Goal: Transaction & Acquisition: Purchase product/service

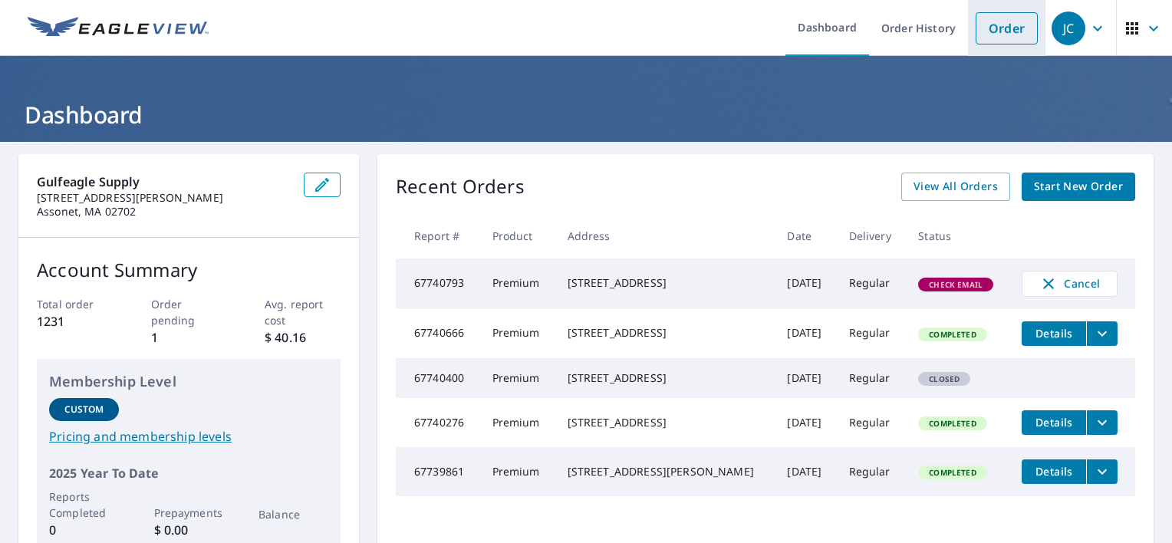
click at [1008, 35] on link "Order" at bounding box center [1007, 28] width 62 height 32
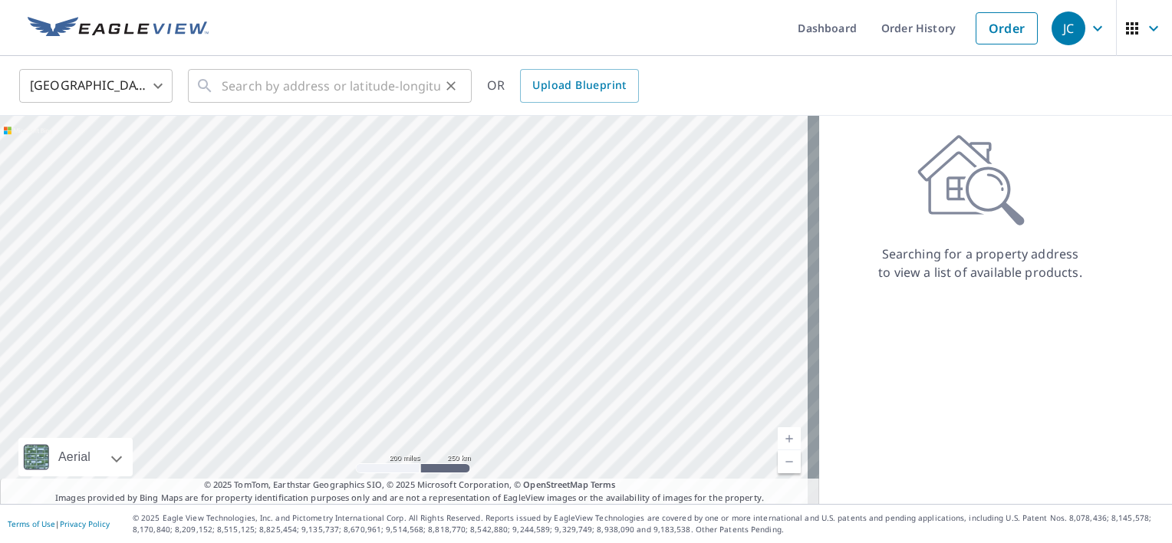
click at [213, 85] on icon at bounding box center [205, 86] width 18 height 18
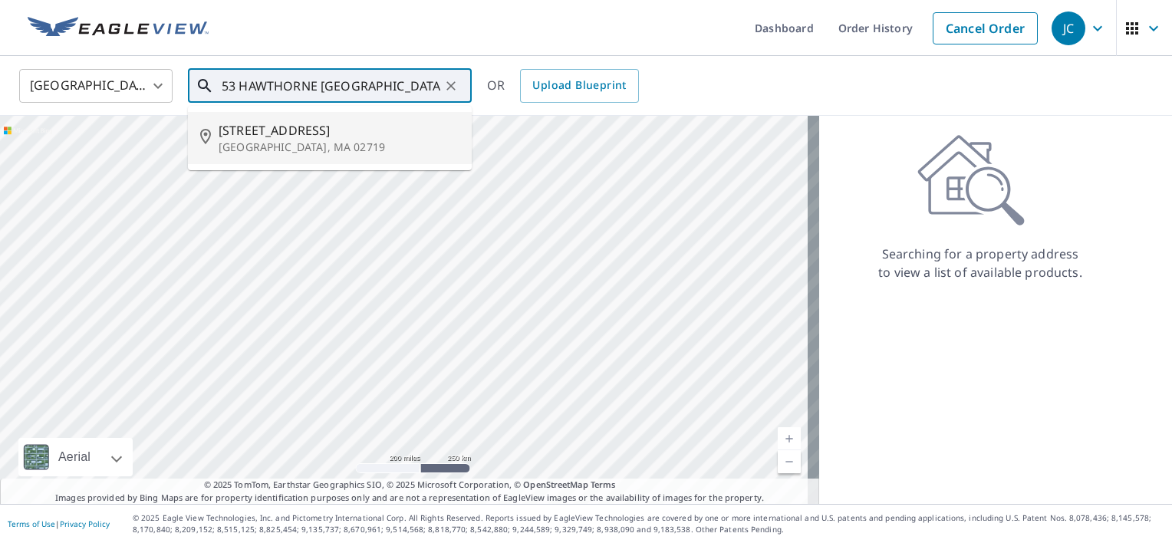
click at [272, 132] on span "[STREET_ADDRESS]" at bounding box center [339, 130] width 241 height 18
type input "[STREET_ADDRESS]"
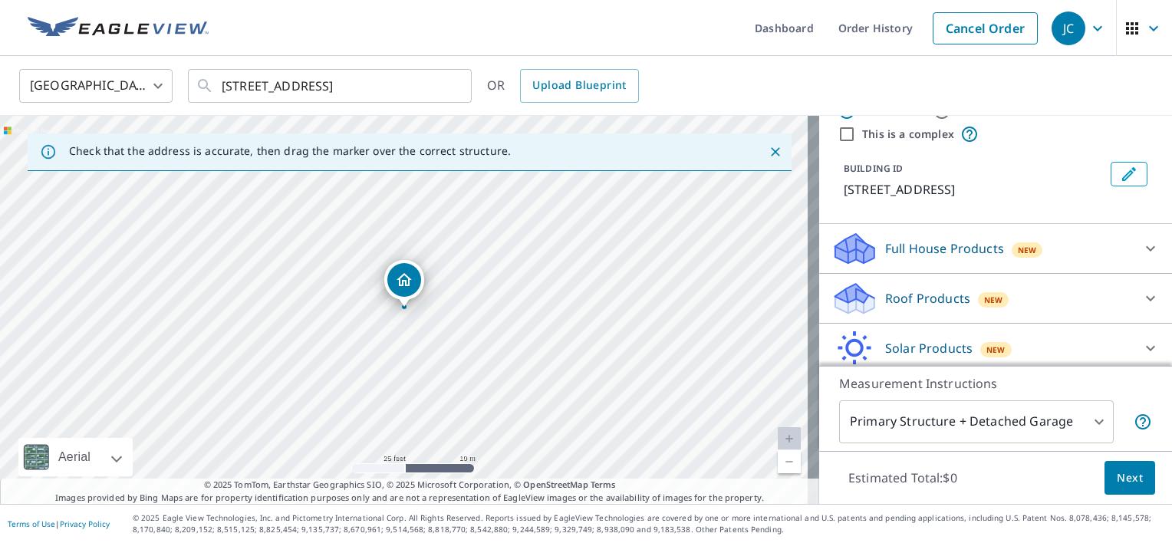
scroll to position [77, 0]
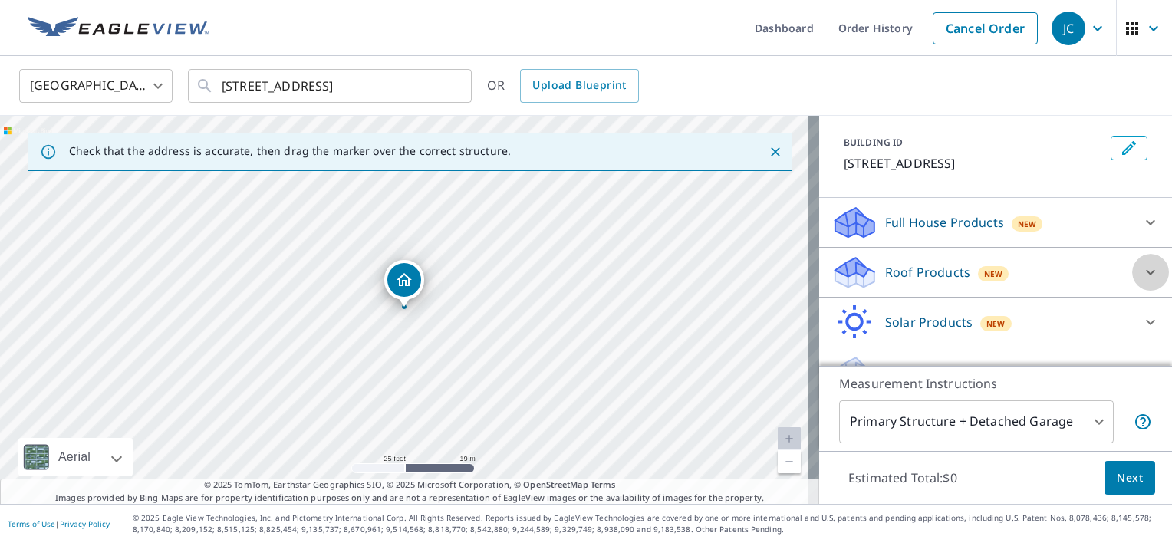
click at [1141, 269] on icon at bounding box center [1150, 272] width 18 height 18
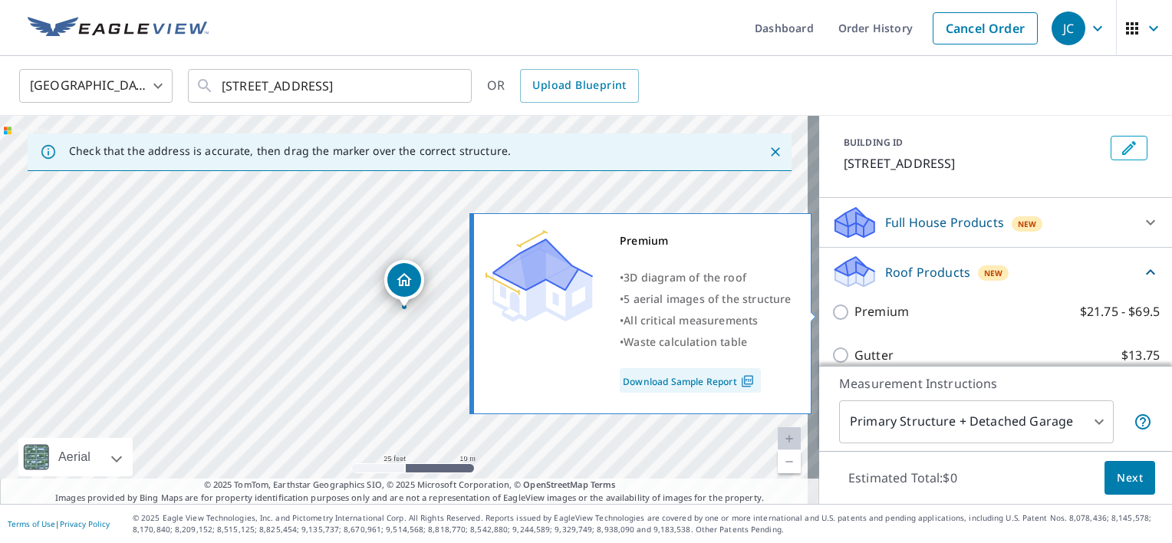
click at [838, 316] on input "Premium $21.75 - $69.5" at bounding box center [842, 312] width 23 height 18
checkbox input "true"
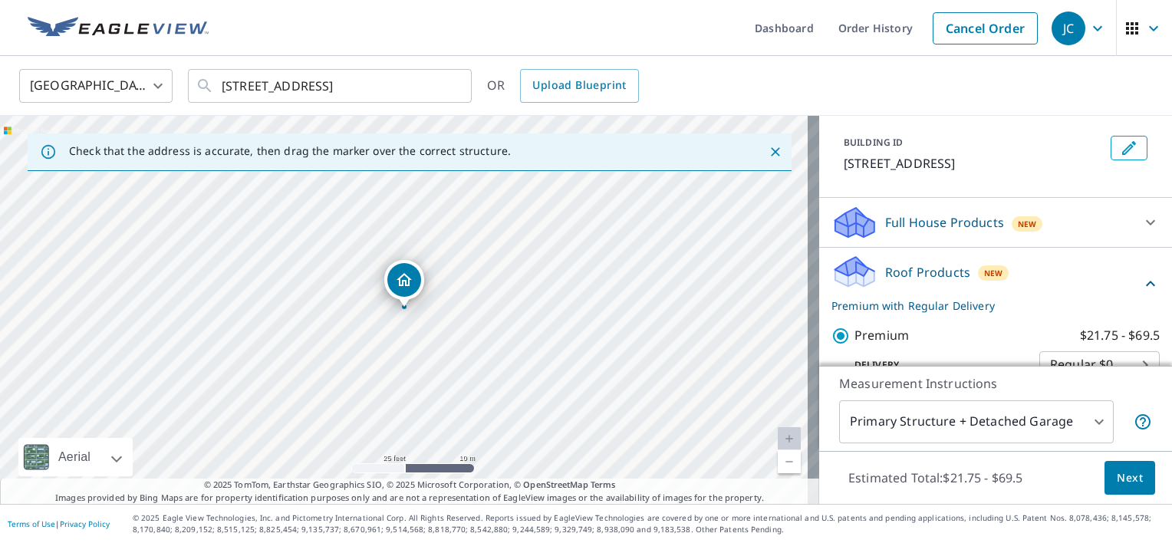
click at [1117, 479] on span "Next" at bounding box center [1130, 478] width 26 height 19
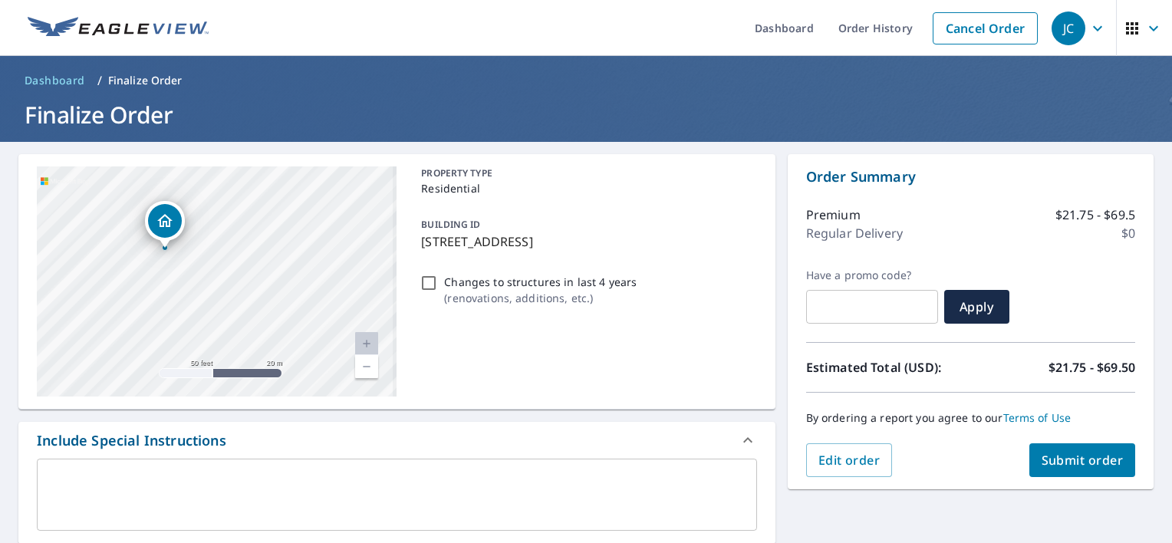
click at [222, 286] on div "[STREET_ADDRESS]" at bounding box center [217, 281] width 360 height 230
checkbox input "true"
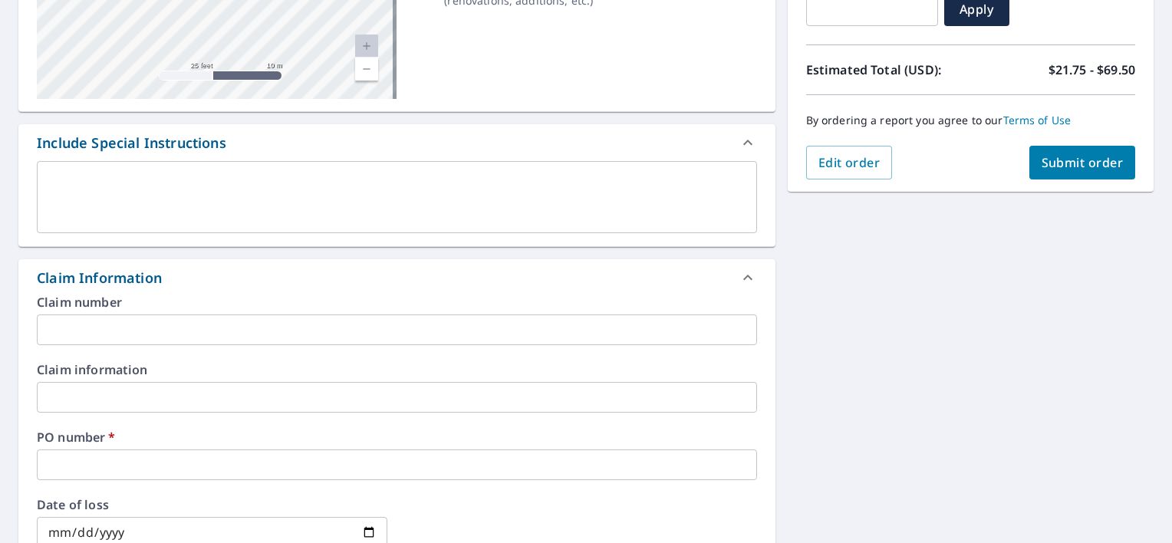
scroll to position [384, 0]
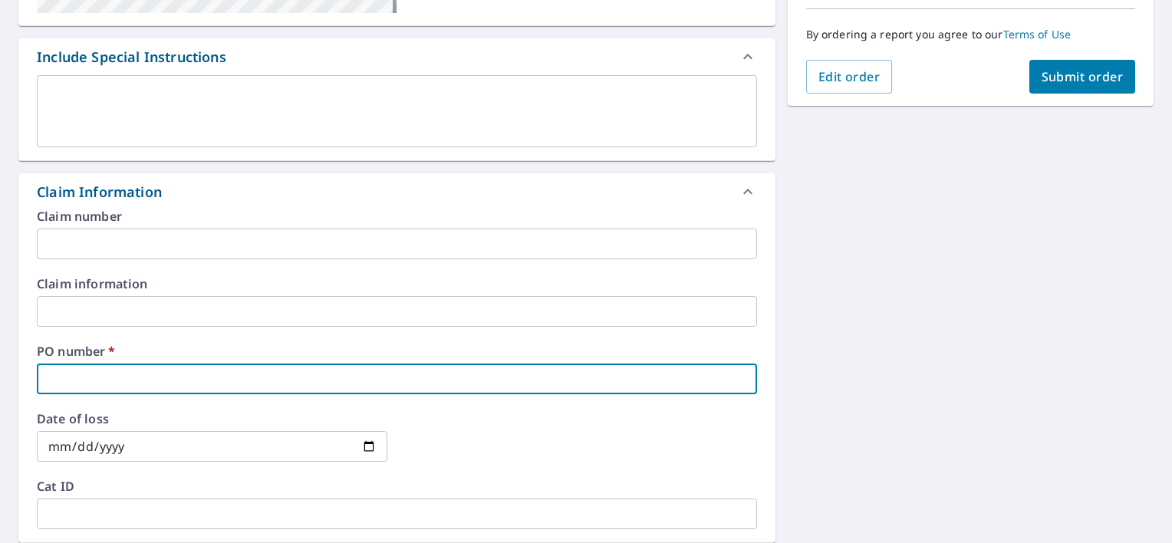
paste input "P000292826"
type input "P000292826"
checkbox input "true"
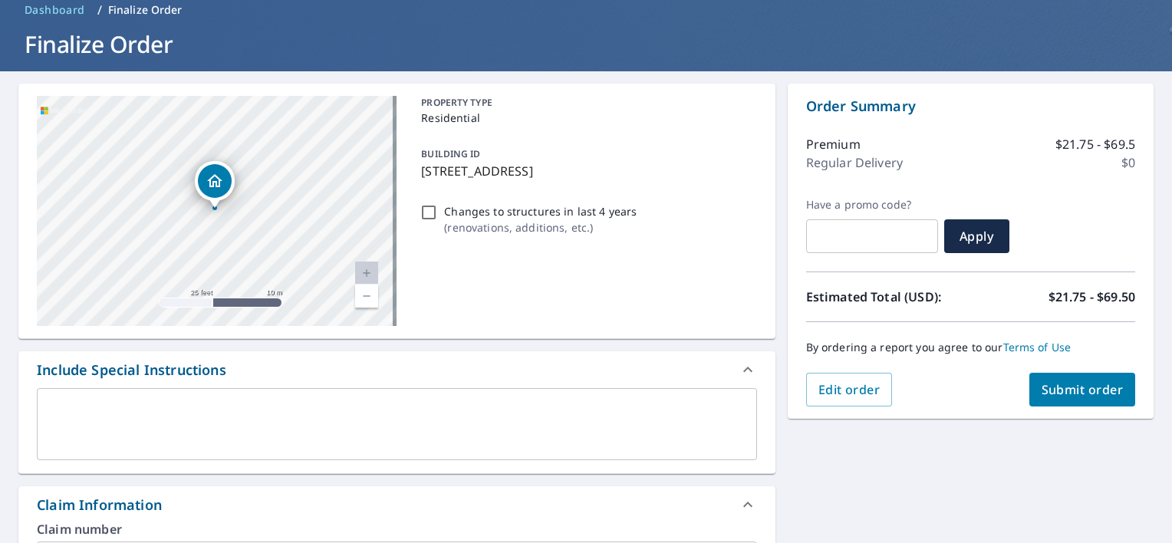
scroll to position [0, 0]
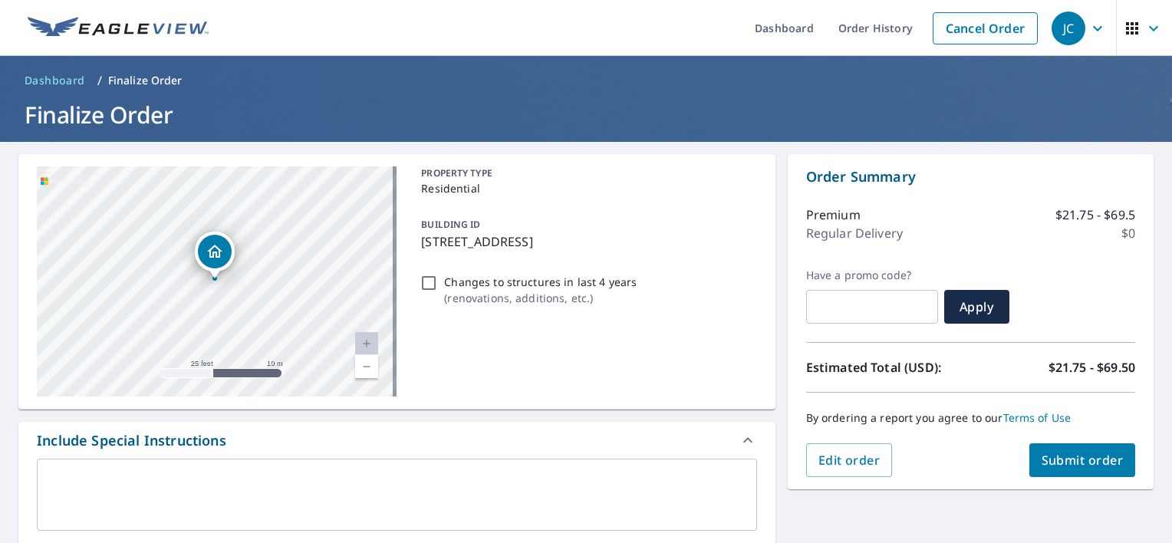
type input "P000292826"
click at [1073, 461] on span "Submit order" at bounding box center [1083, 460] width 82 height 17
checkbox input "true"
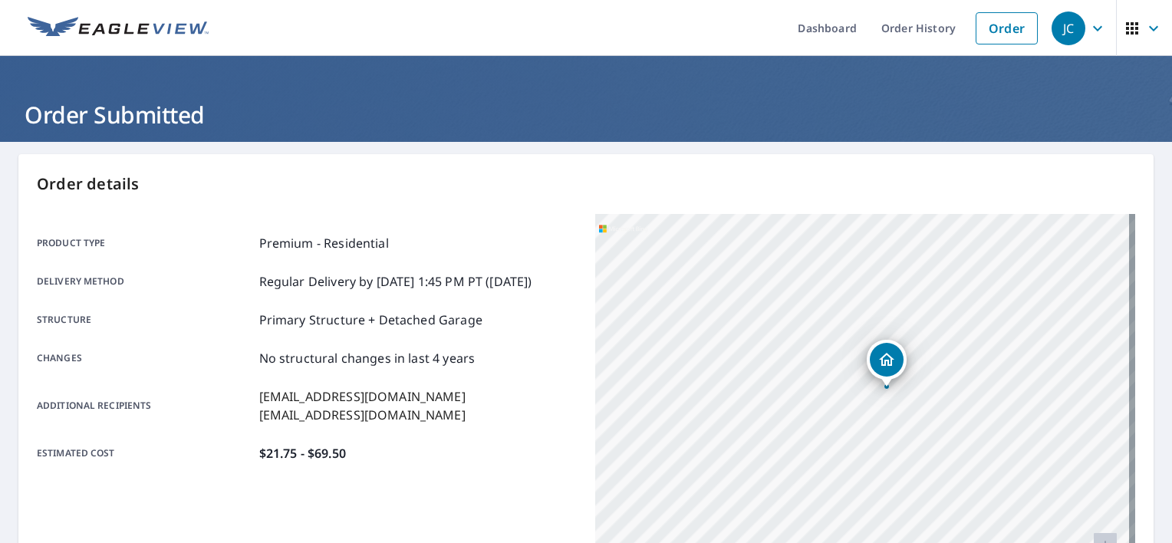
click at [848, 405] on div "[STREET_ADDRESS]" at bounding box center [865, 406] width 540 height 384
